Goal: Task Accomplishment & Management: Use online tool/utility

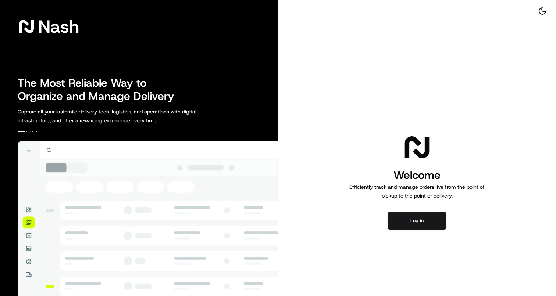
click at [405, 233] on div "Welcome Efficiently track and manage orders live from the point of pickup to th…" at bounding box center [417, 181] width 278 height 362
click at [405, 229] on button "Log in" at bounding box center [416, 221] width 59 height 18
